Goal: Information Seeking & Learning: Check status

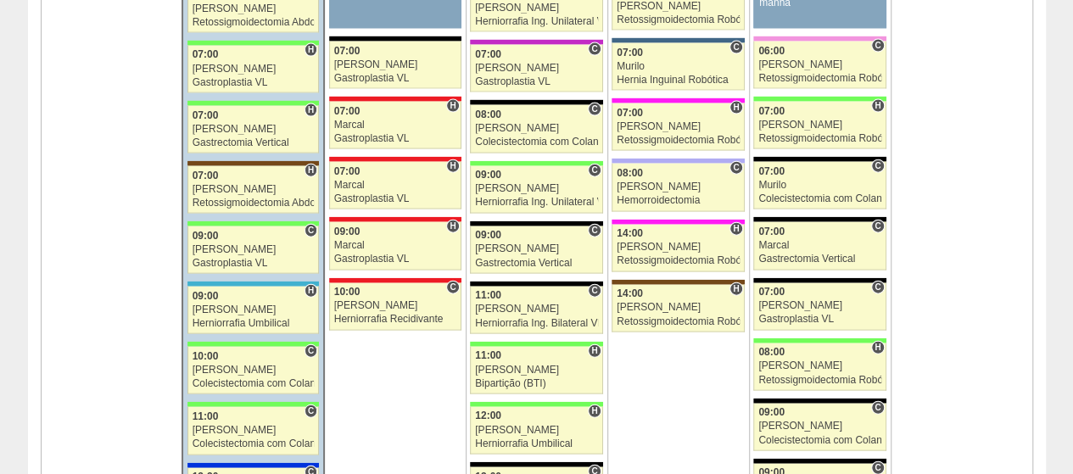
scroll to position [1951, 0]
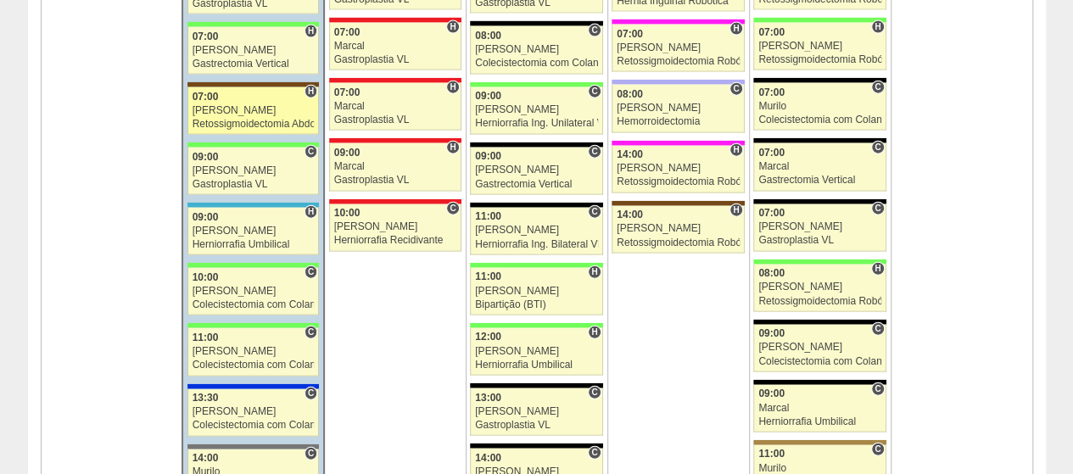
click at [280, 92] on div "07:00" at bounding box center [254, 97] width 122 height 11
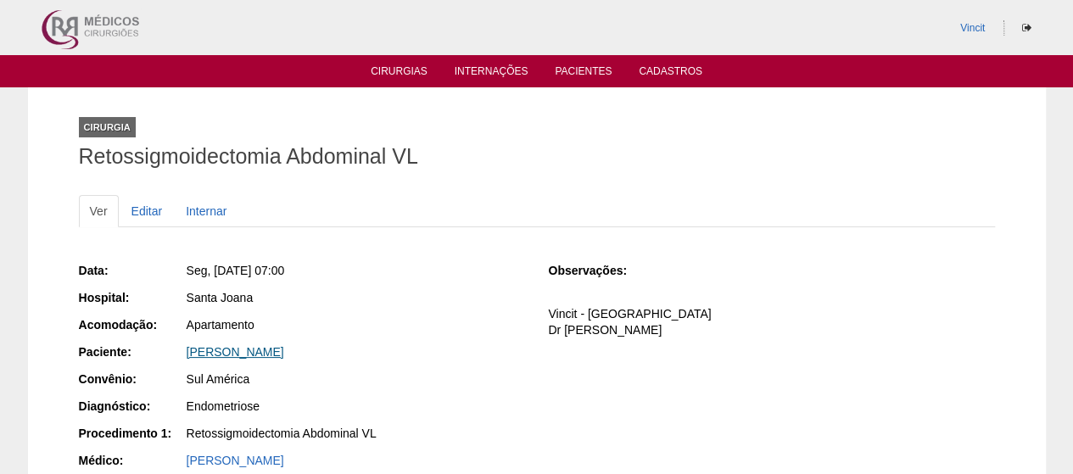
click at [272, 352] on link "ANA PAULA TORELLI" at bounding box center [236, 352] width 98 height 14
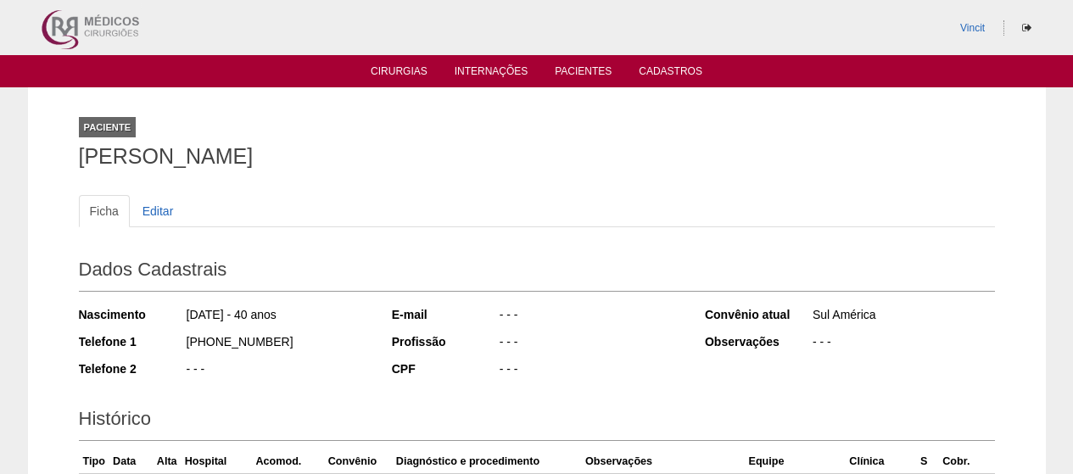
scroll to position [193, 0]
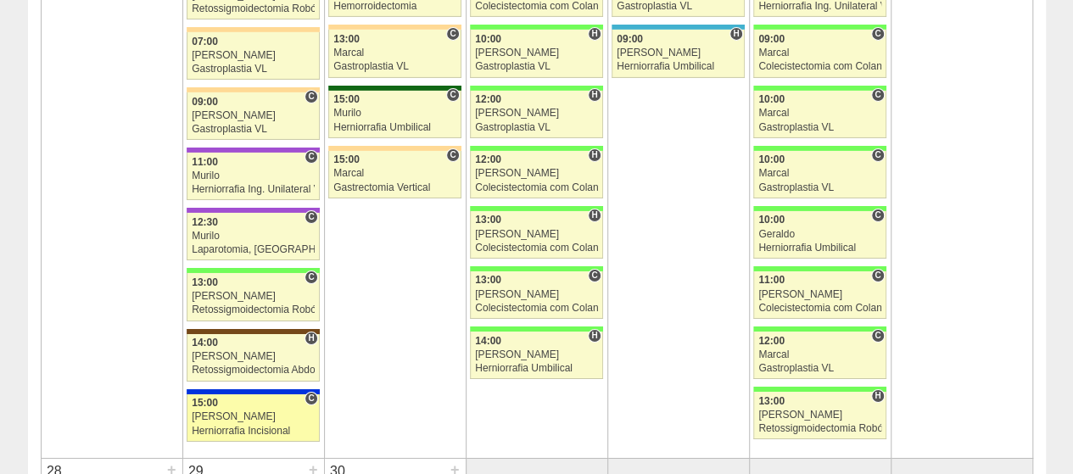
scroll to position [2968, 0]
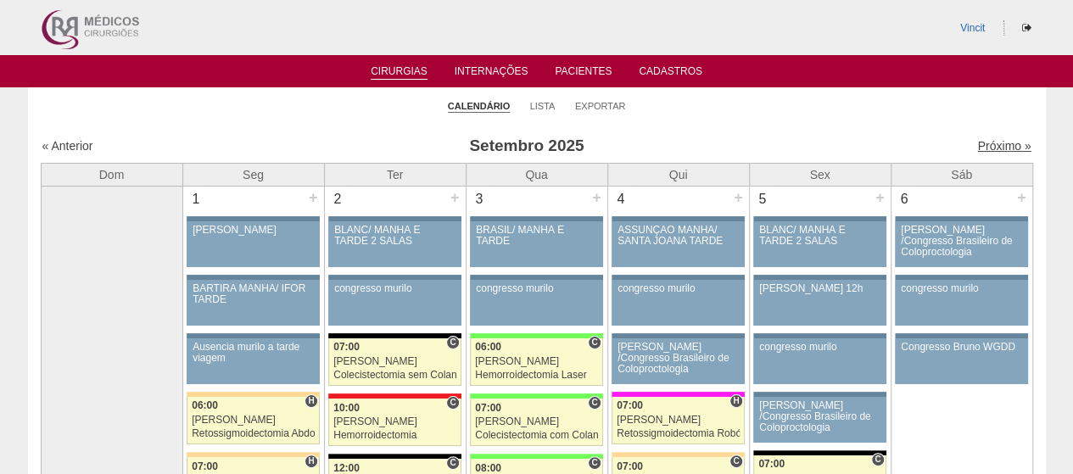
click at [1001, 142] on link "Próximo »" at bounding box center [1003, 146] width 53 height 14
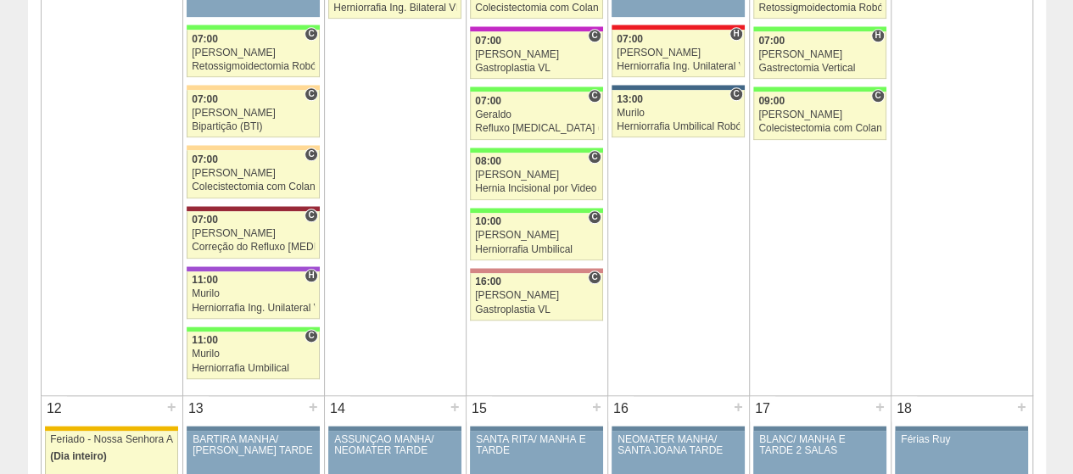
scroll to position [1187, 0]
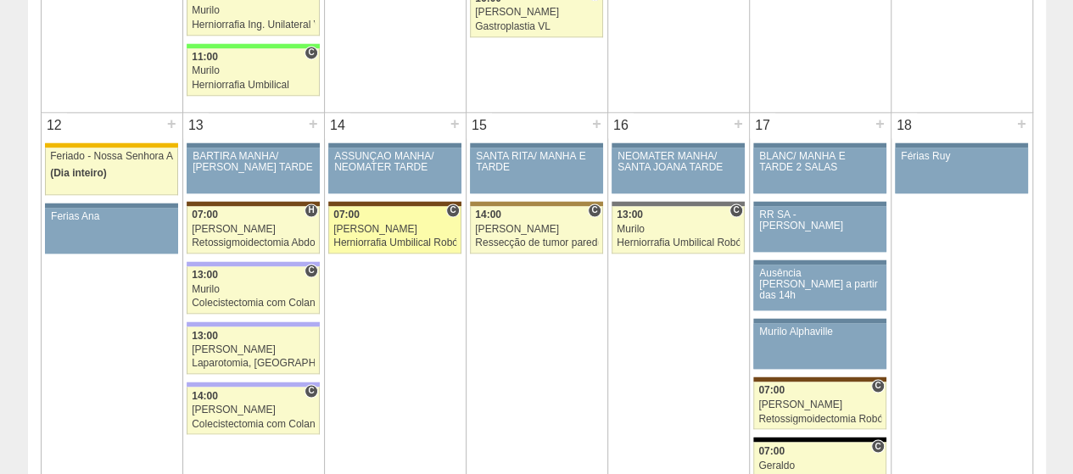
click at [368, 209] on div "07:00" at bounding box center [394, 214] width 123 height 11
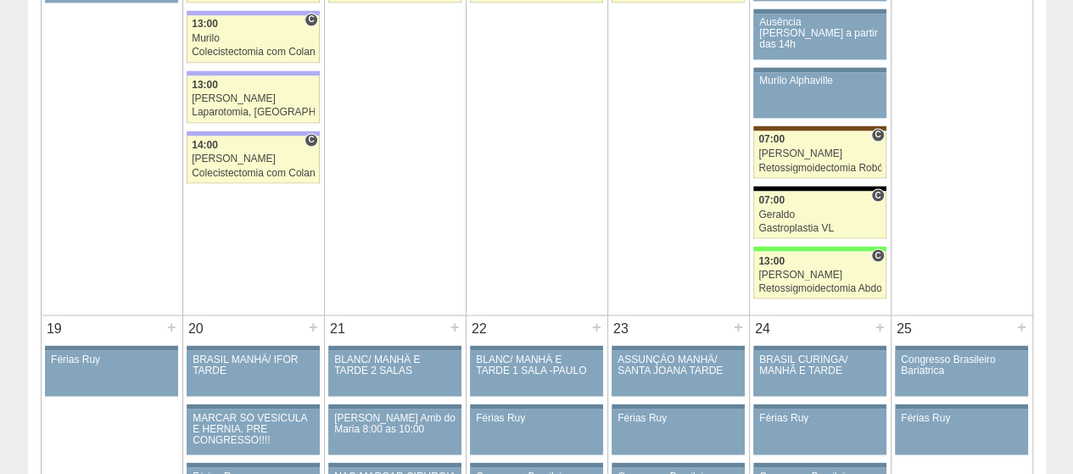
scroll to position [1272, 0]
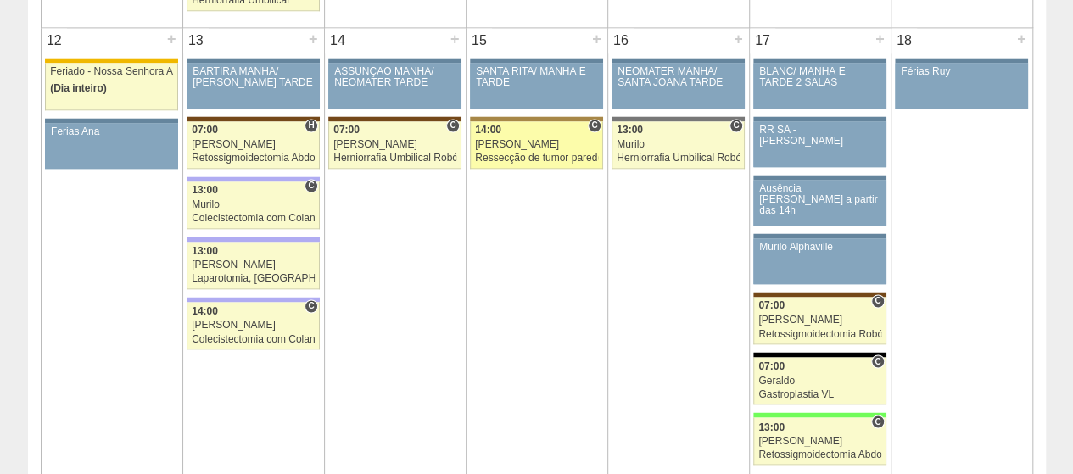
click at [550, 139] on div "[PERSON_NAME]" at bounding box center [536, 144] width 123 height 11
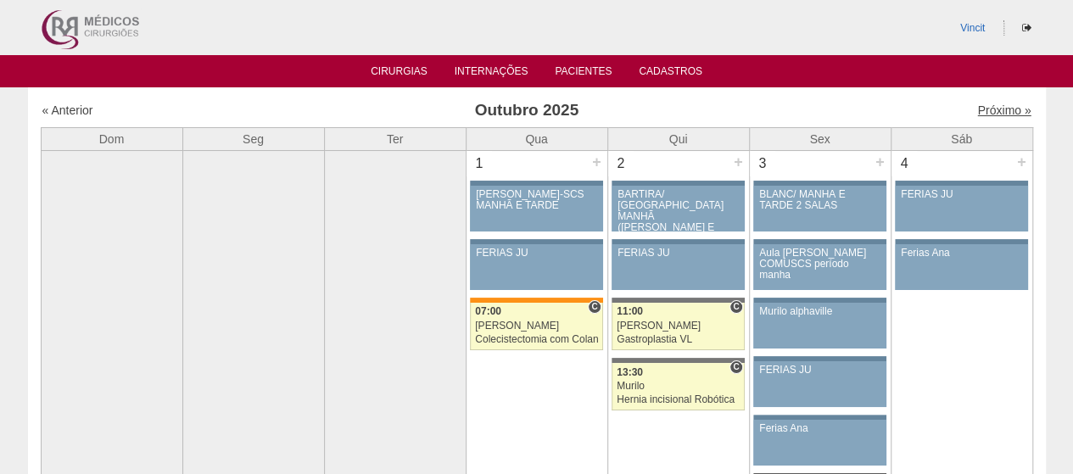
click at [977, 109] on link "Próximo »" at bounding box center [1003, 110] width 53 height 14
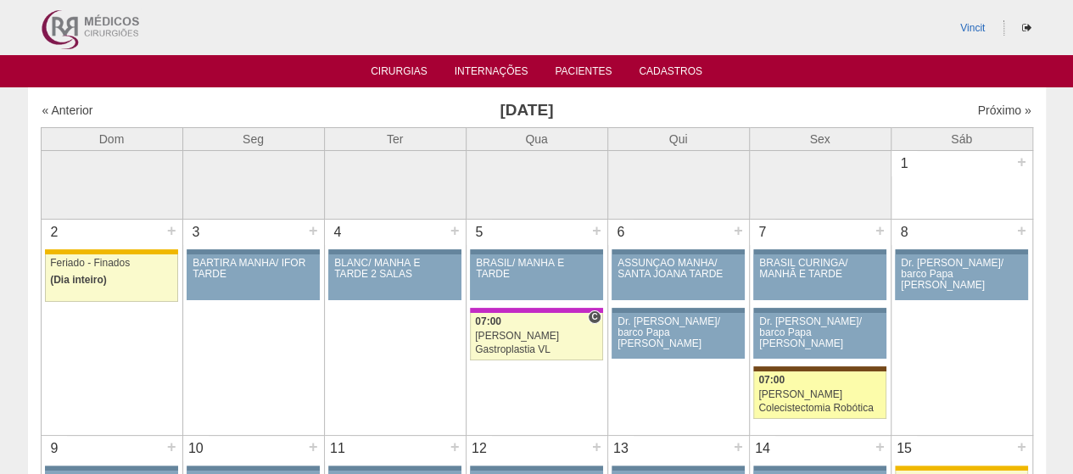
click at [823, 382] on div "07:00" at bounding box center [819, 380] width 123 height 11
click at [970, 118] on div "Próximo »" at bounding box center [912, 110] width 237 height 17
click at [977, 106] on link "Próximo »" at bounding box center [1003, 110] width 53 height 14
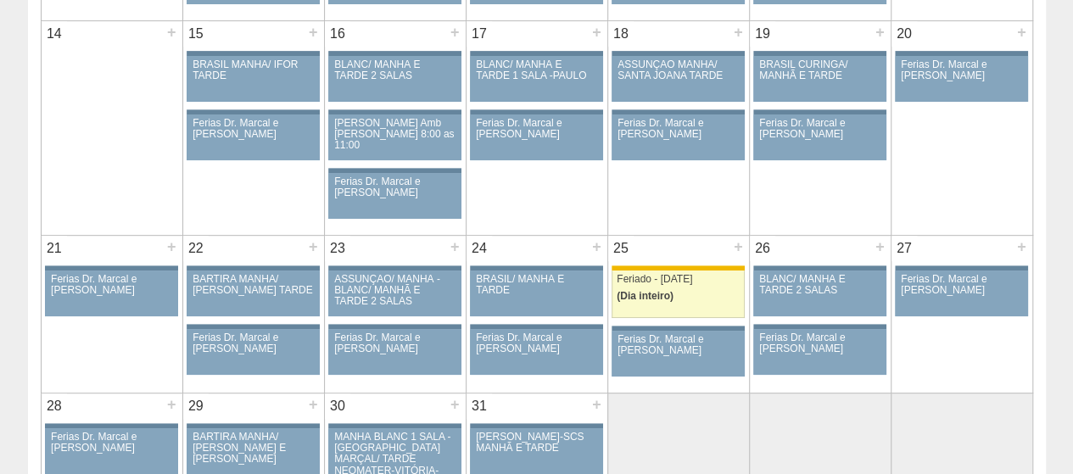
scroll to position [339, 0]
